Goal: Transaction & Acquisition: Download file/media

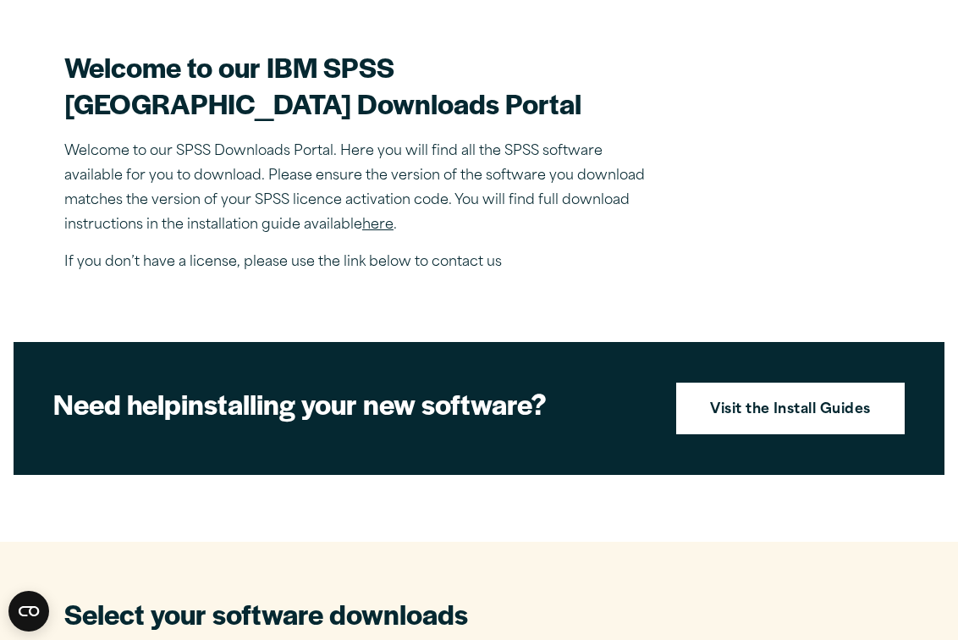
scroll to position [490, 0]
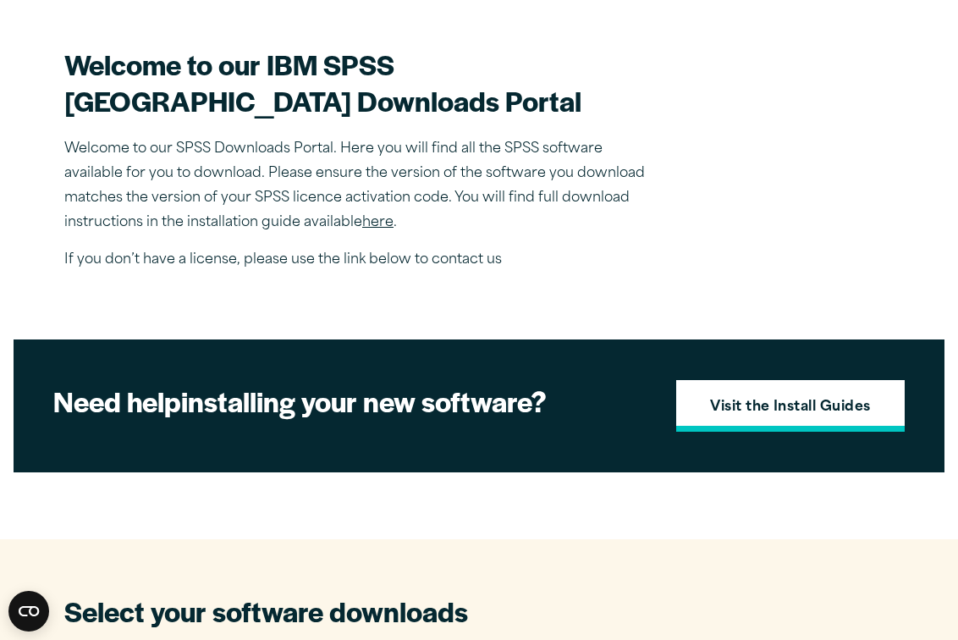
click at [820, 419] on strong "Visit the Install Guides" at bounding box center [790, 408] width 161 height 22
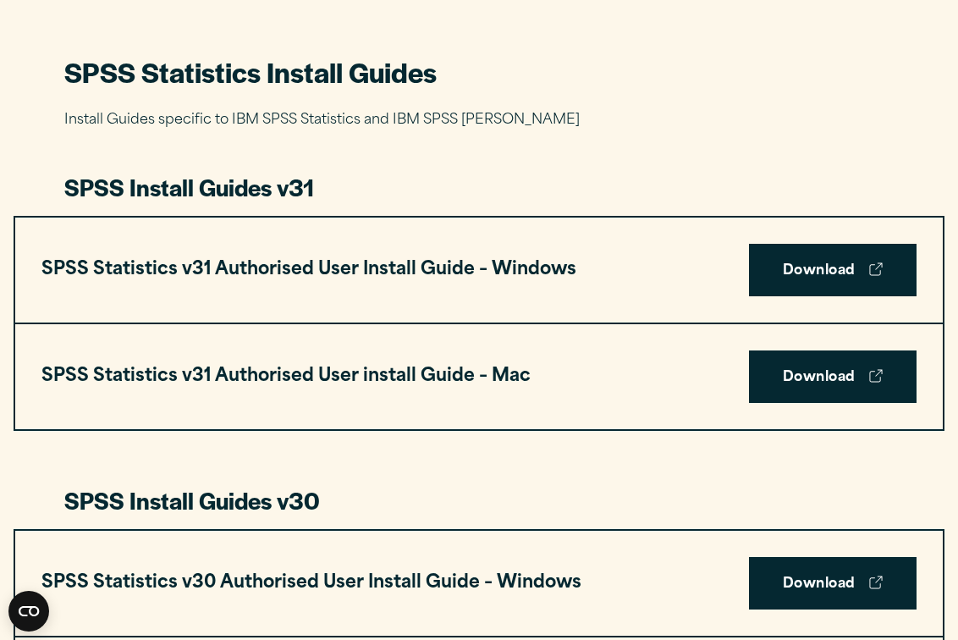
scroll to position [773, 0]
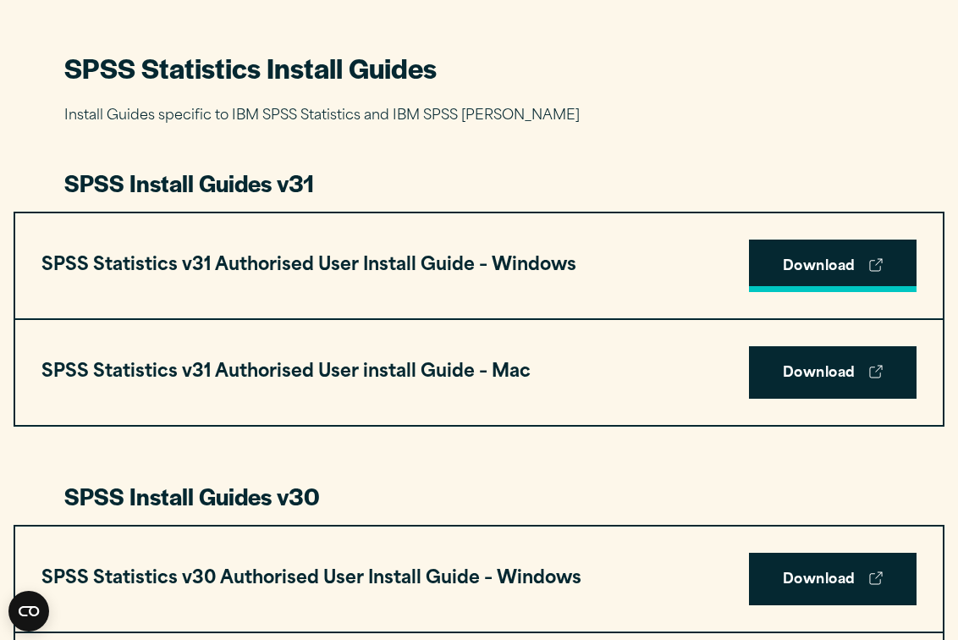
click at [838, 267] on link "Download" at bounding box center [833, 266] width 168 height 52
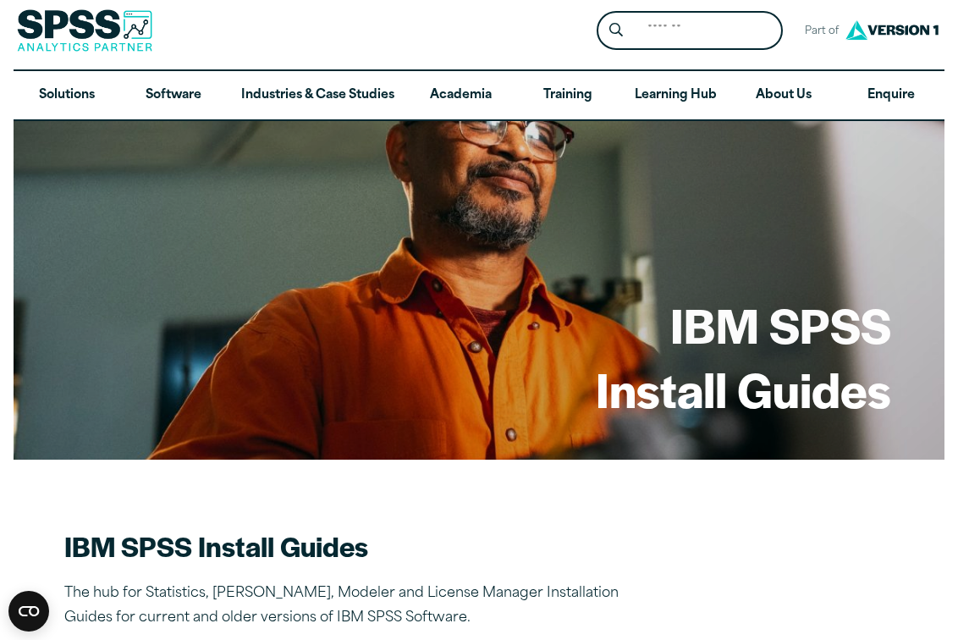
scroll to position [0, 0]
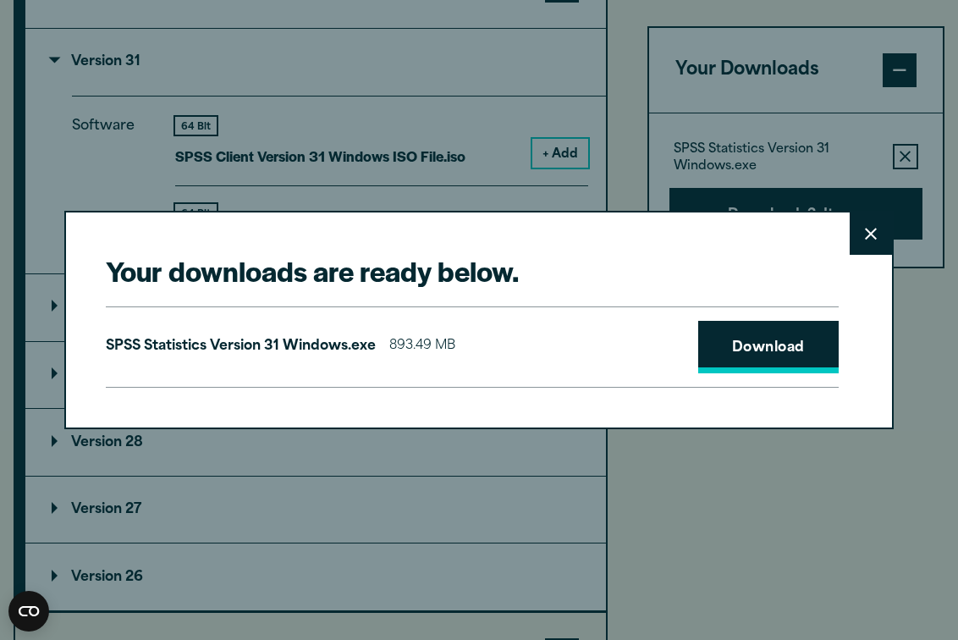
click at [771, 350] on link "Download" at bounding box center [768, 347] width 141 height 52
click at [869, 244] on button "Close" at bounding box center [871, 233] width 42 height 42
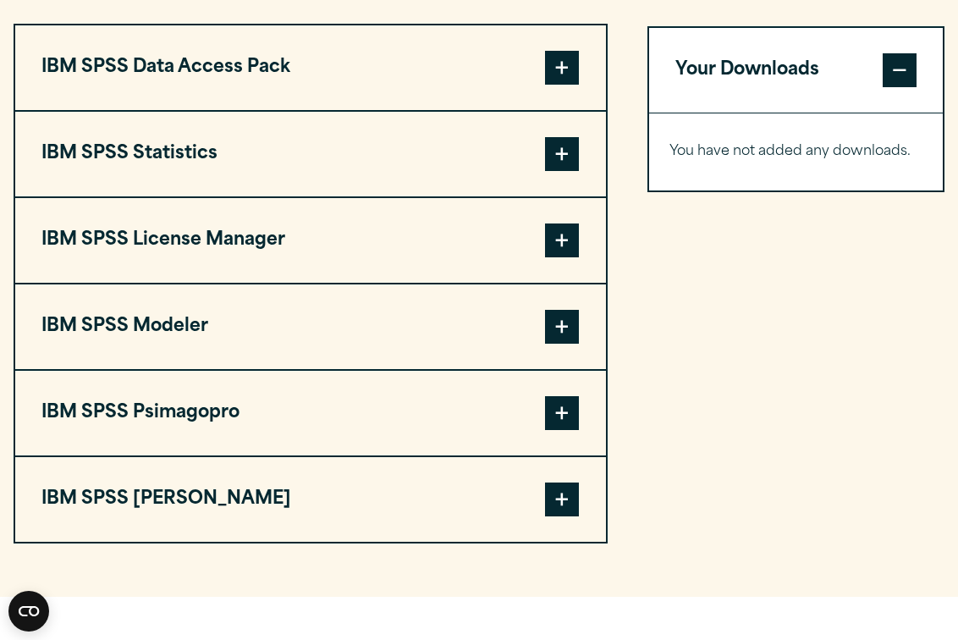
scroll to position [1326, 0]
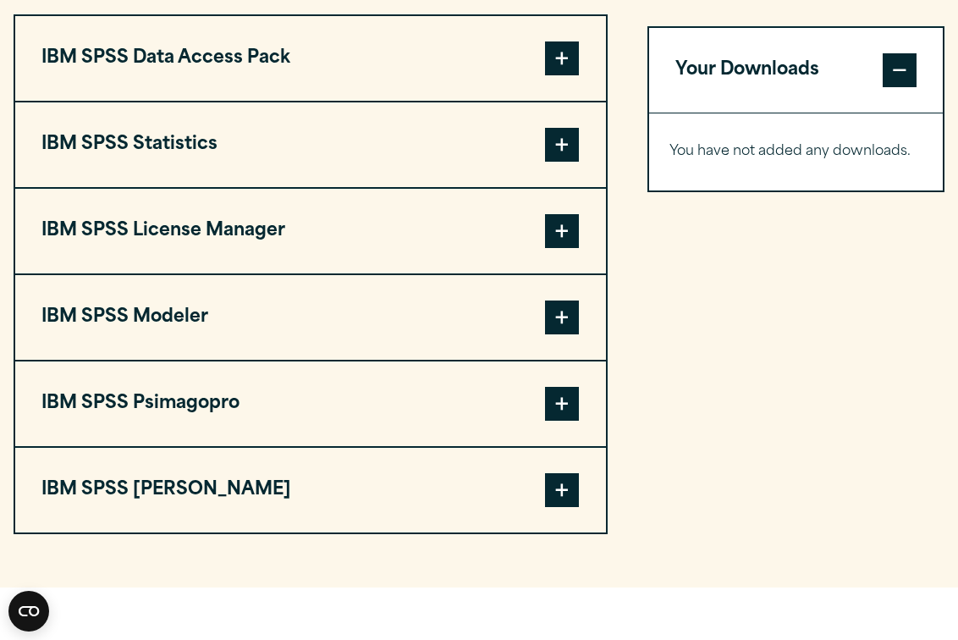
click at [577, 162] on span at bounding box center [562, 145] width 34 height 34
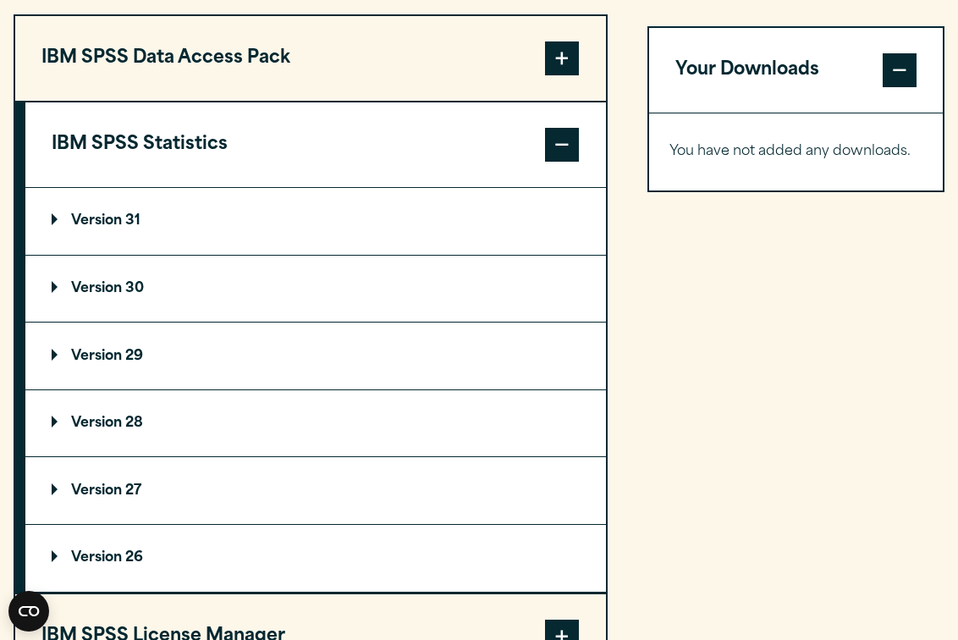
click at [285, 255] on summary "Version 31" at bounding box center [315, 221] width 581 height 67
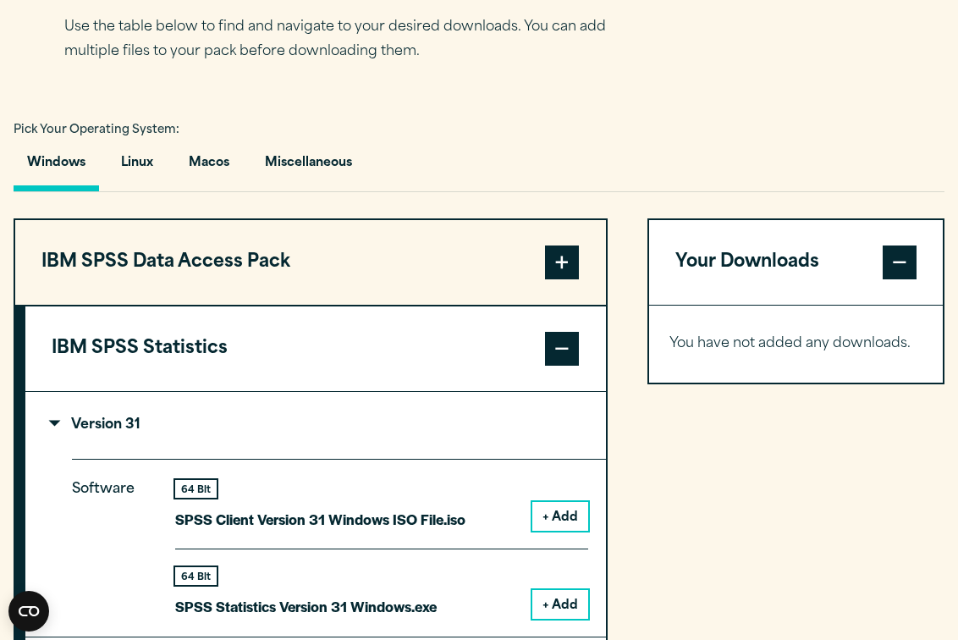
scroll to position [1105, 0]
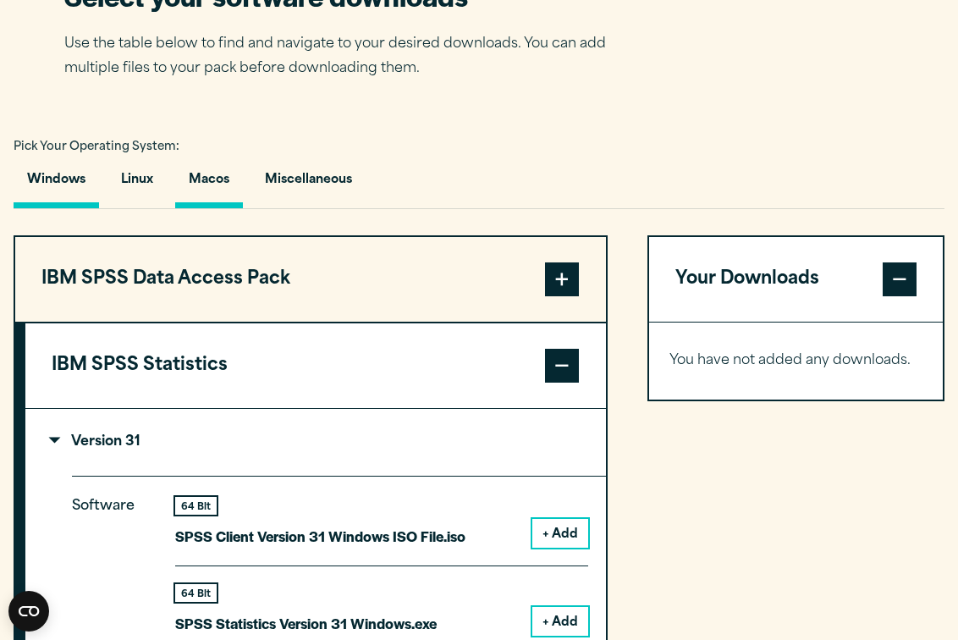
click at [200, 208] on button "Macos" at bounding box center [209, 184] width 68 height 48
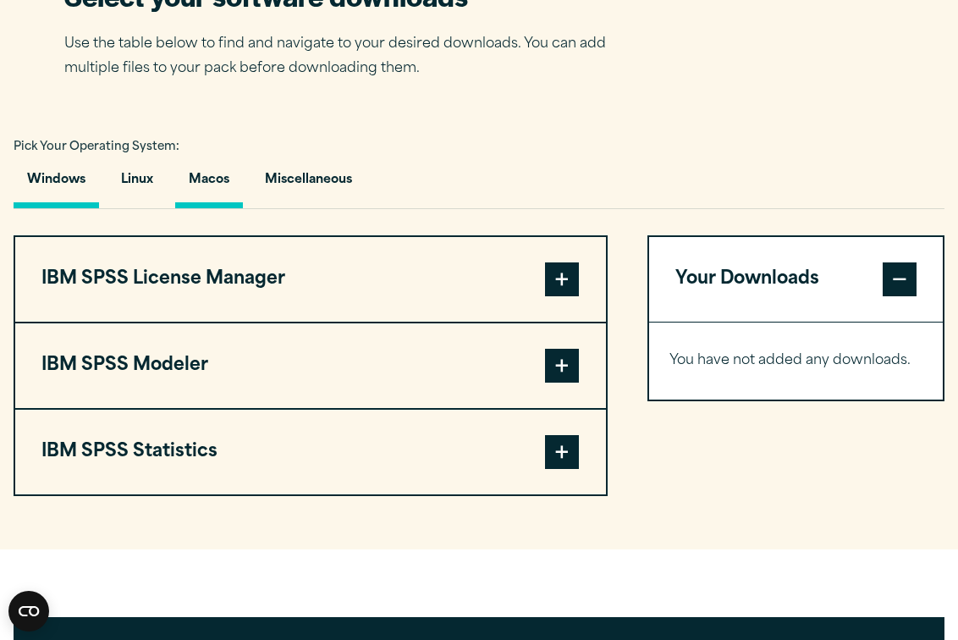
click at [56, 208] on button "Windows" at bounding box center [56, 184] width 85 height 48
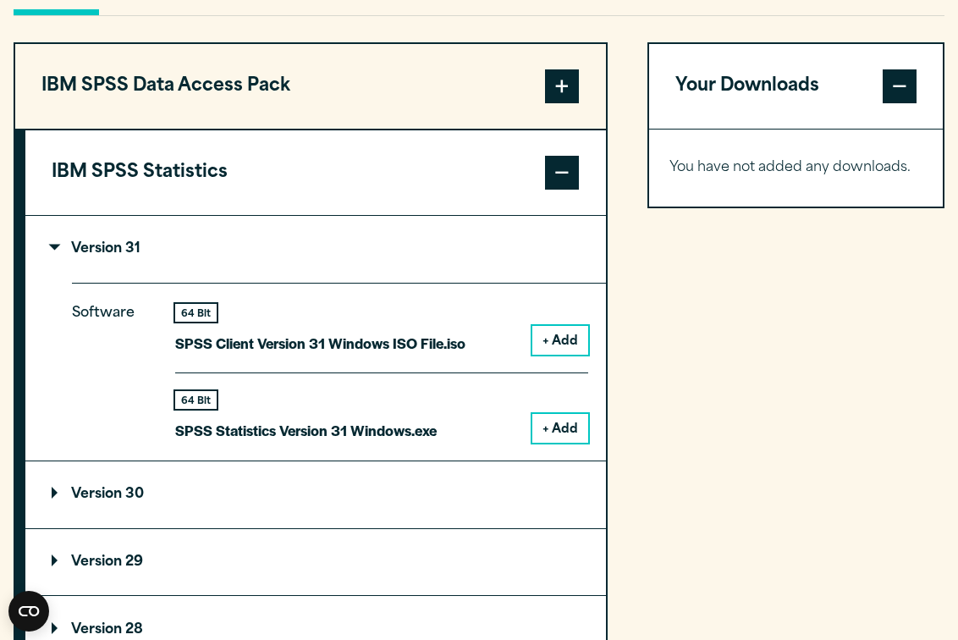
scroll to position [1295, 0]
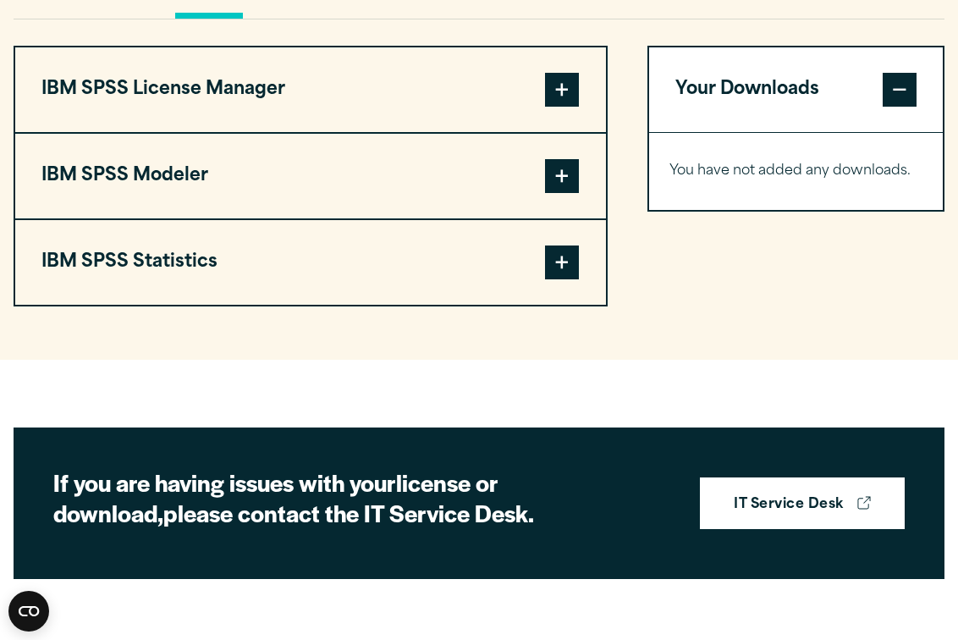
click at [564, 279] on span at bounding box center [562, 262] width 34 height 34
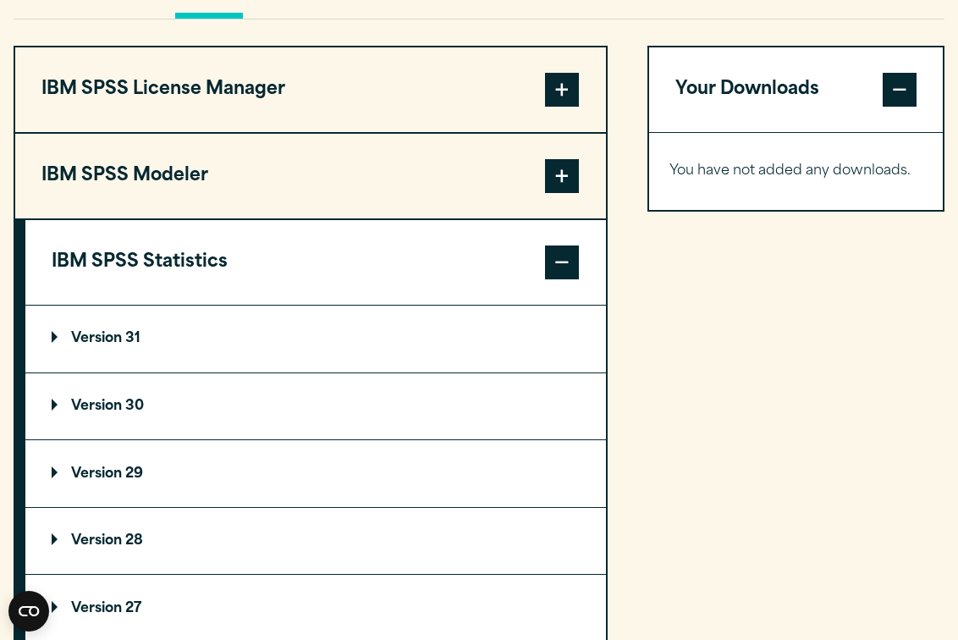
scroll to position [1324, 0]
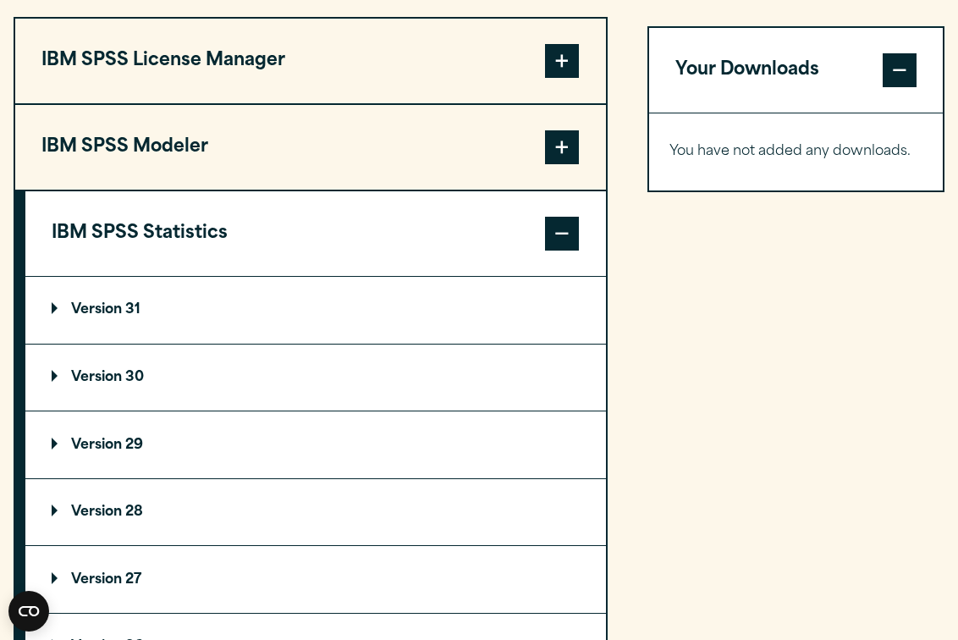
click at [112, 317] on p "Version 31" at bounding box center [96, 310] width 89 height 14
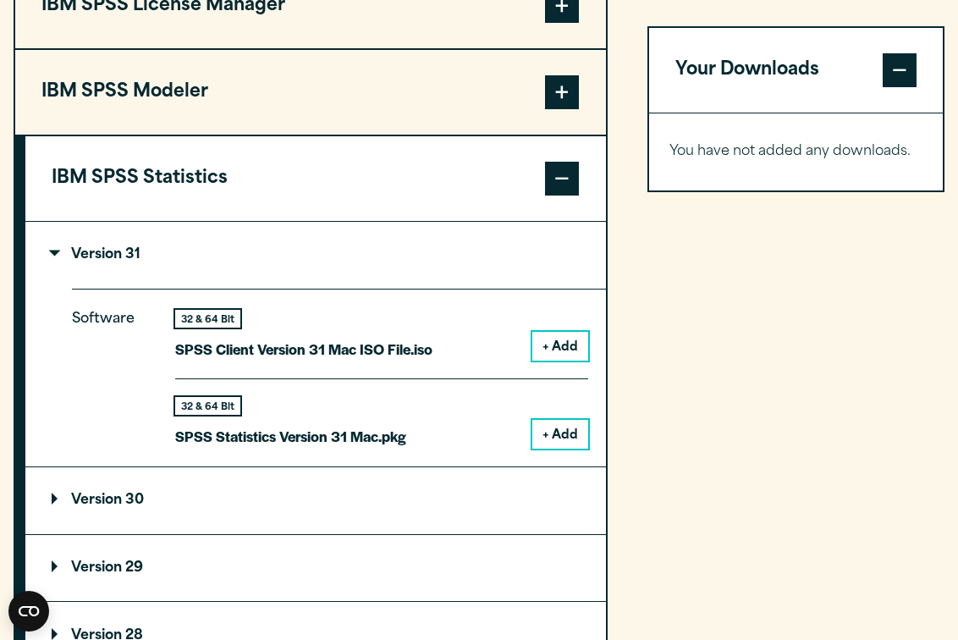
scroll to position [1390, 0]
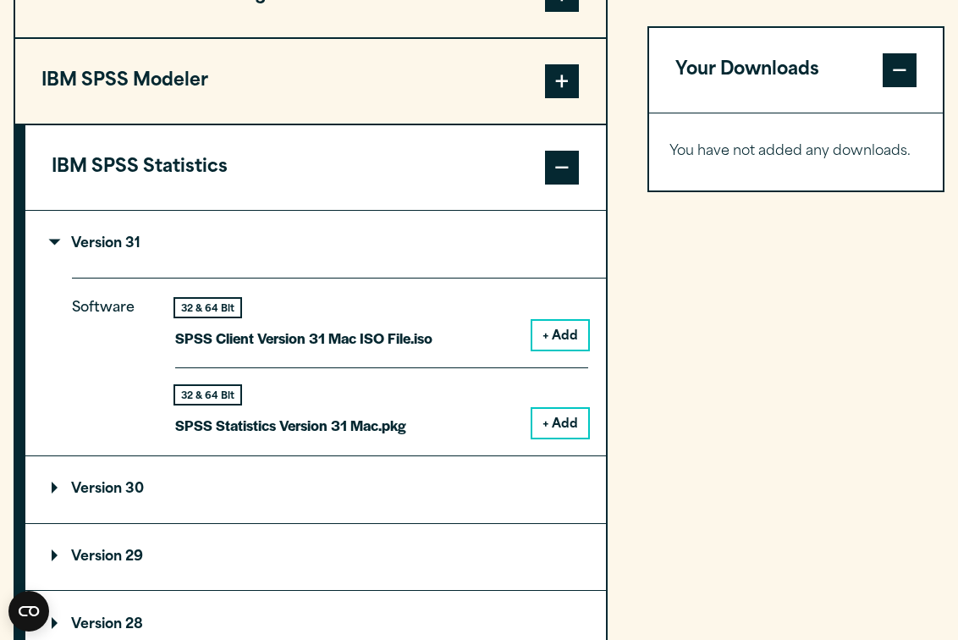
click at [558, 438] on button "+ Add" at bounding box center [560, 423] width 56 height 29
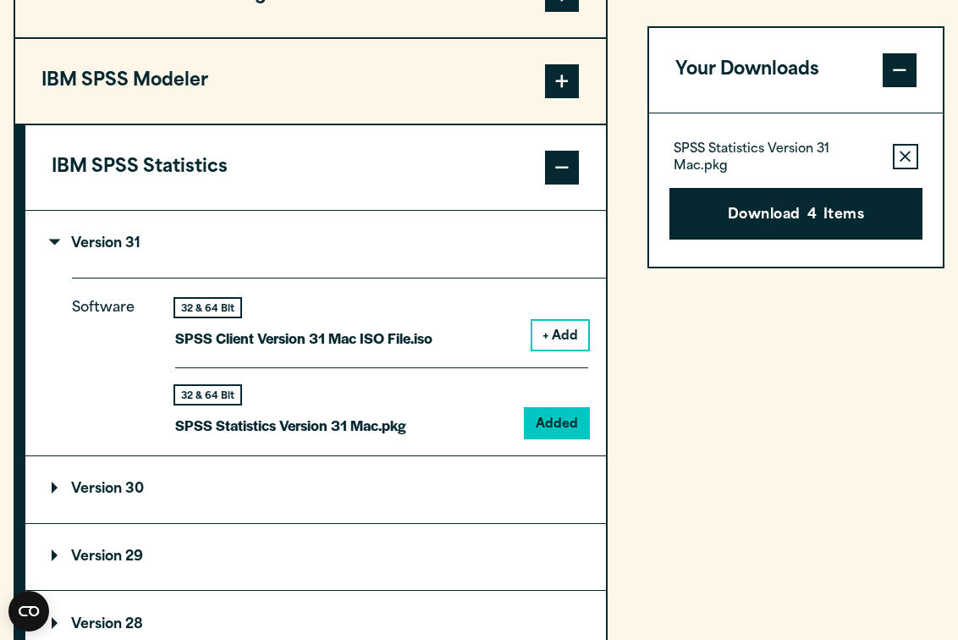
click at [910, 156] on icon "button" at bounding box center [905, 158] width 11 height 12
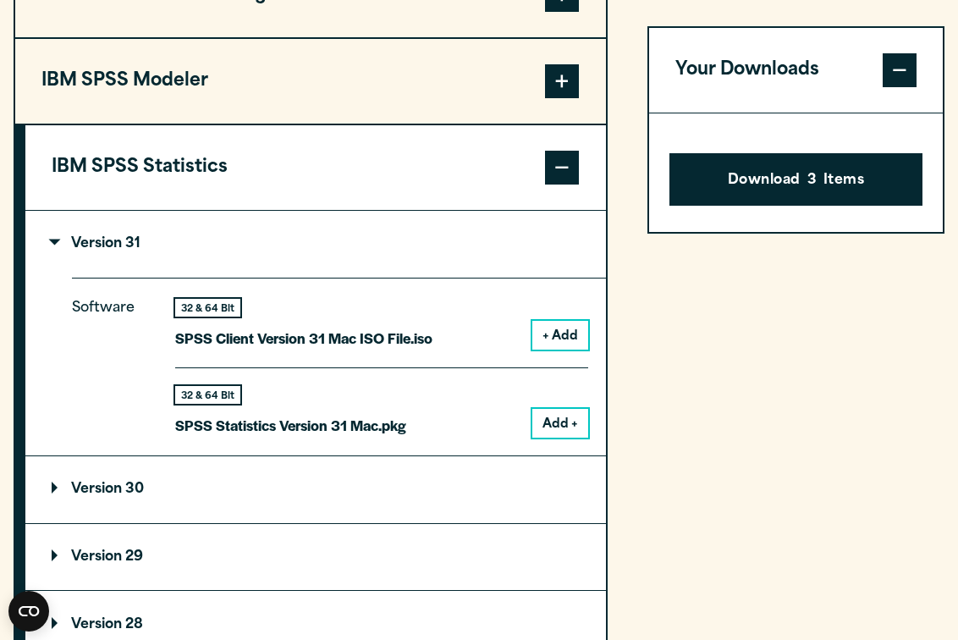
click at [901, 68] on span at bounding box center [900, 70] width 34 height 34
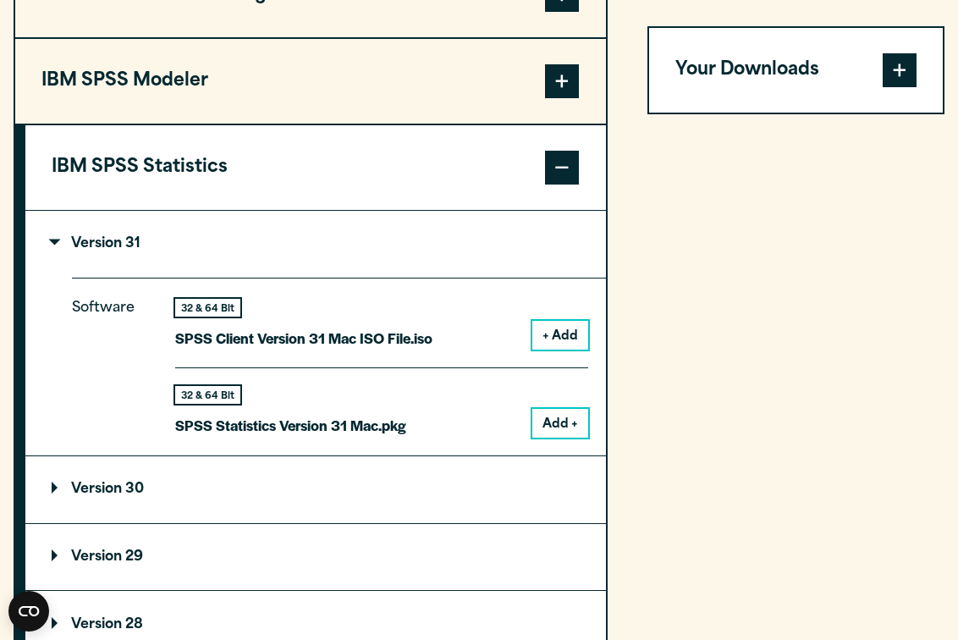
click at [900, 84] on span at bounding box center [900, 70] width 34 height 34
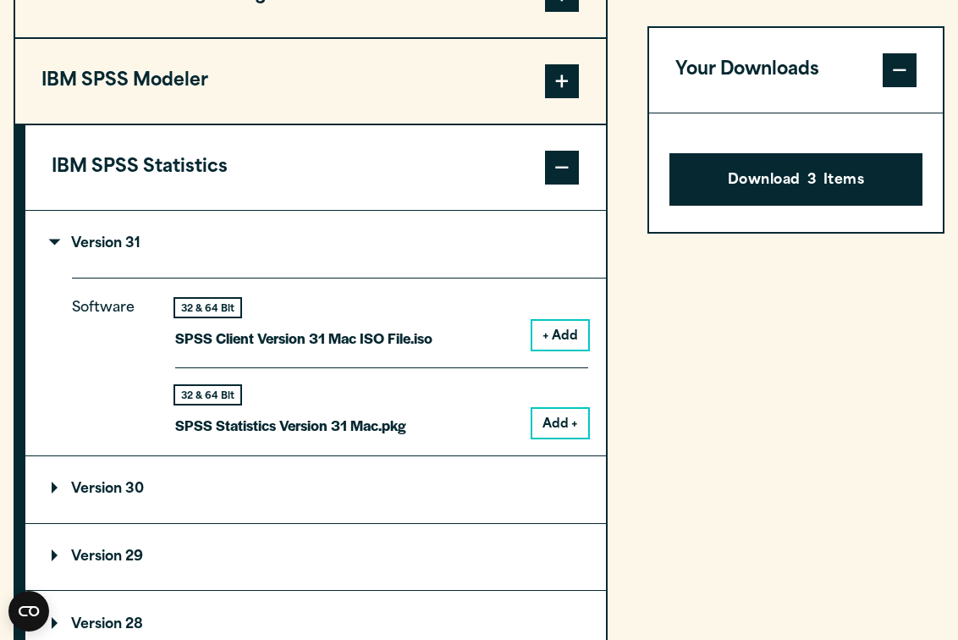
click at [549, 438] on button "Add +" at bounding box center [560, 423] width 56 height 29
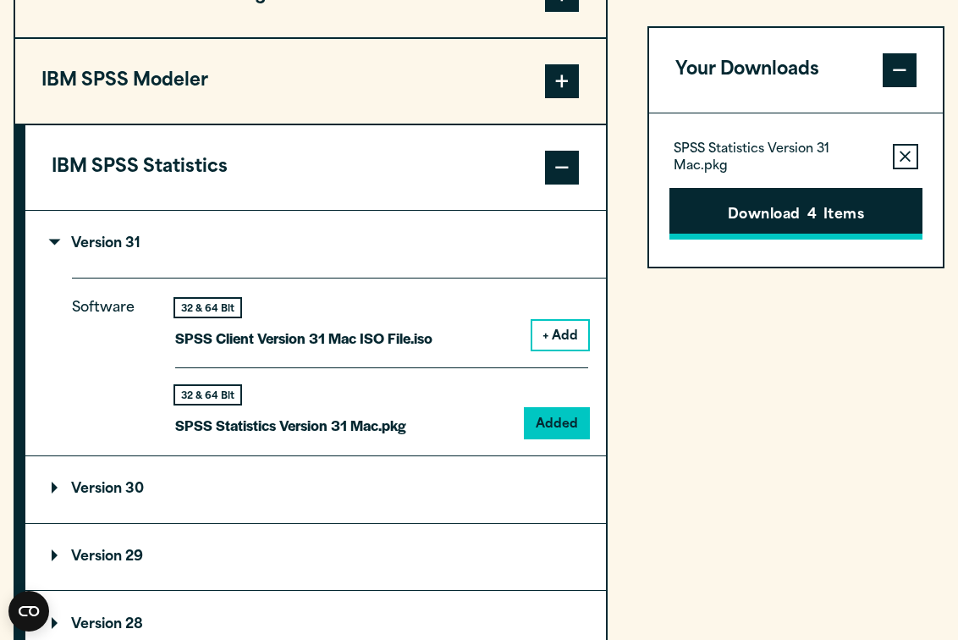
click at [758, 218] on button "Download 4 Items" at bounding box center [796, 214] width 253 height 52
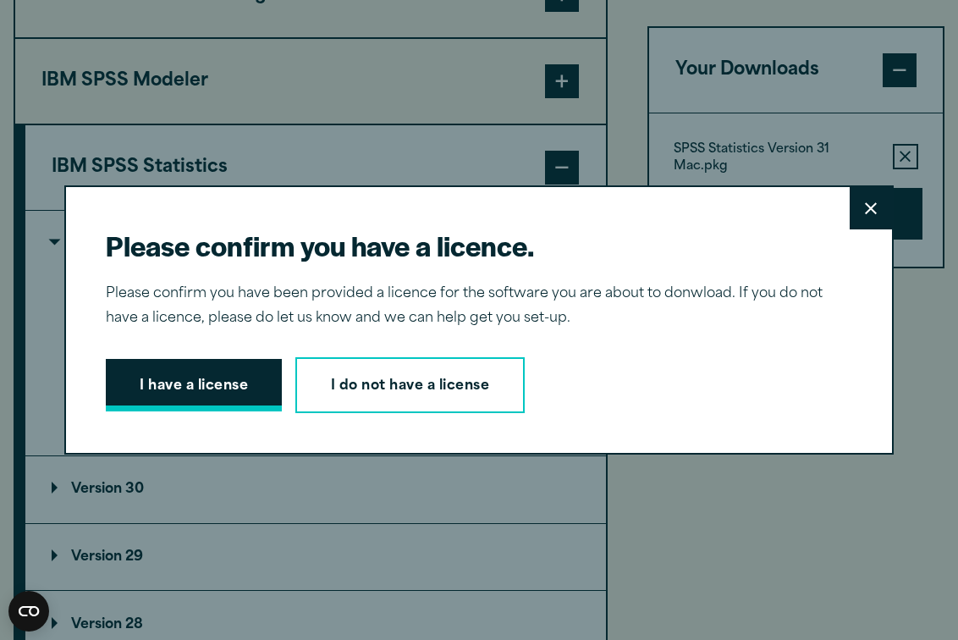
click at [251, 386] on button "I have a license" at bounding box center [194, 385] width 176 height 52
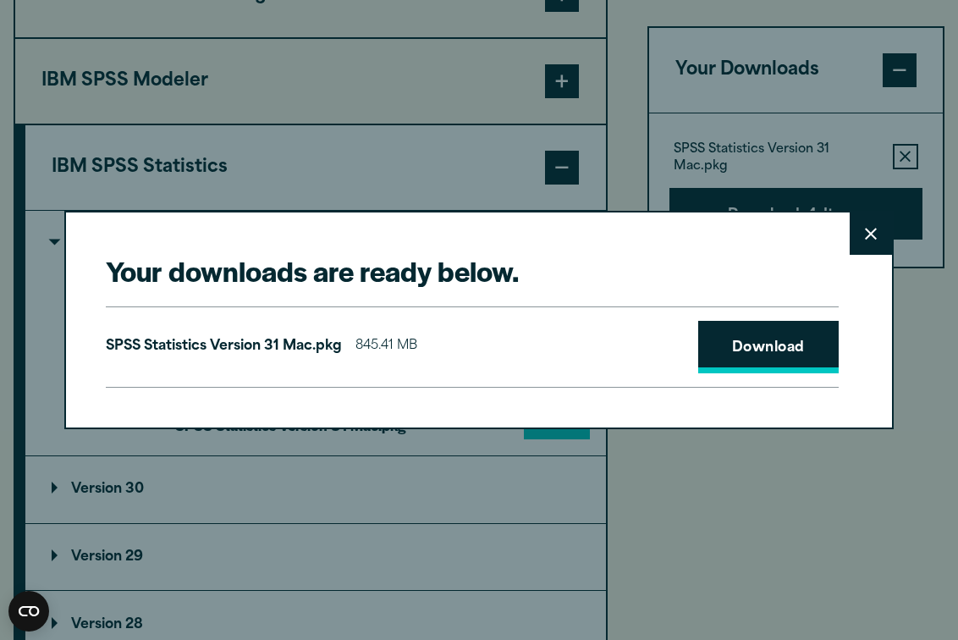
click at [712, 339] on link "Download" at bounding box center [768, 347] width 141 height 52
